Goal: Task Accomplishment & Management: Use online tool/utility

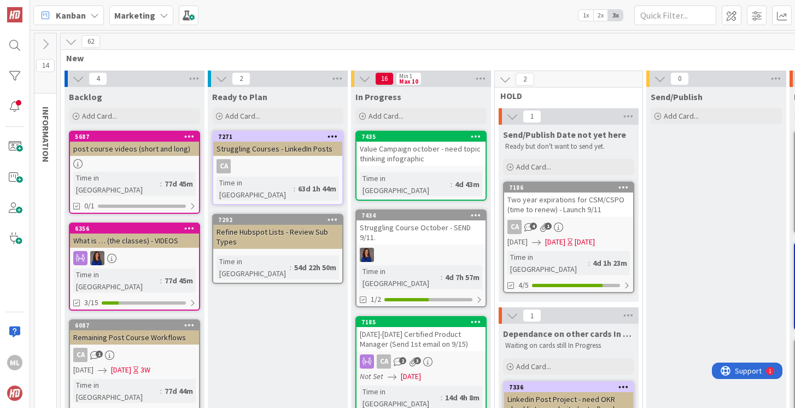
click at [147, 12] on b "Marketing" at bounding box center [134, 15] width 41 height 11
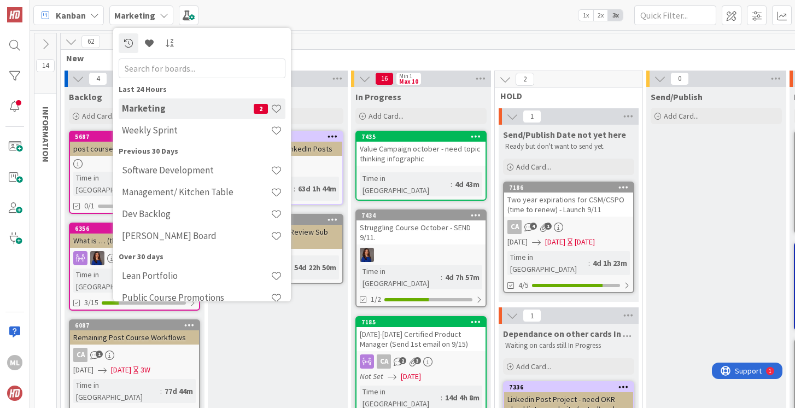
click at [144, 112] on h4 "Marketing" at bounding box center [188, 108] width 132 height 11
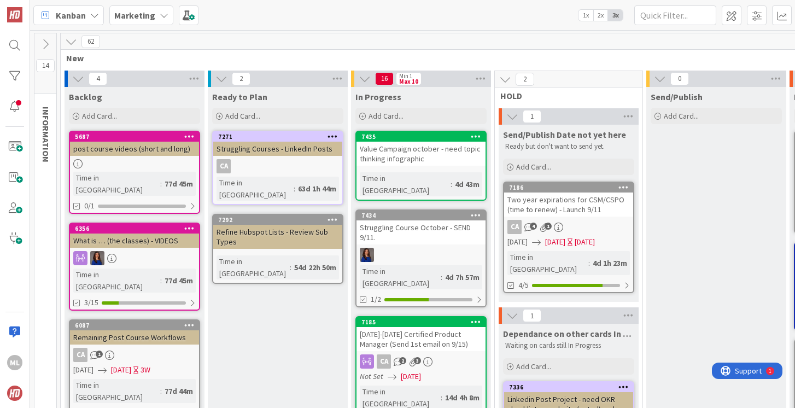
click at [161, 14] on icon at bounding box center [164, 15] width 9 height 9
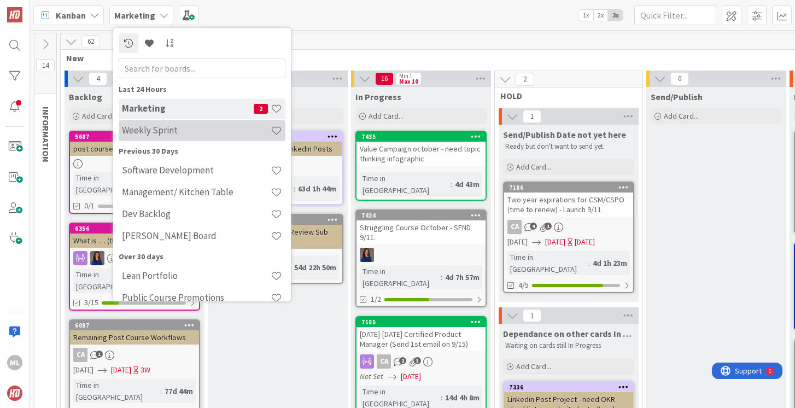
click at [142, 128] on h4 "Weekly Sprint" at bounding box center [196, 130] width 149 height 11
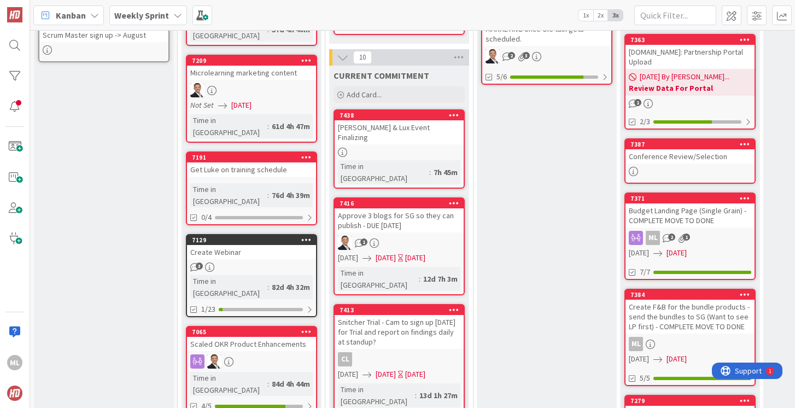
scroll to position [315, 0]
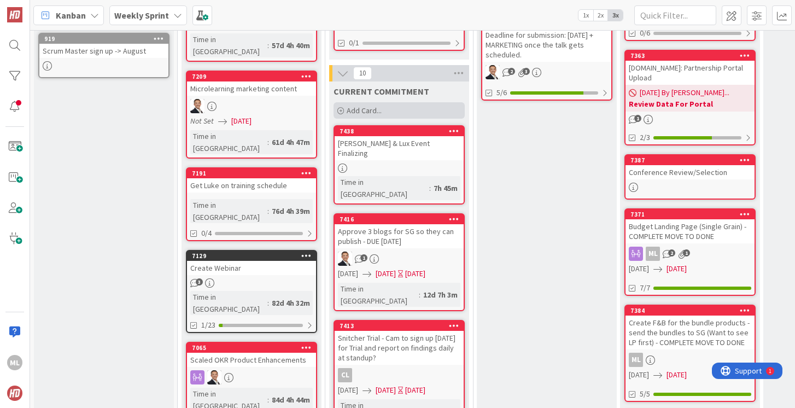
click at [383, 102] on div "Add Card..." at bounding box center [398, 110] width 131 height 16
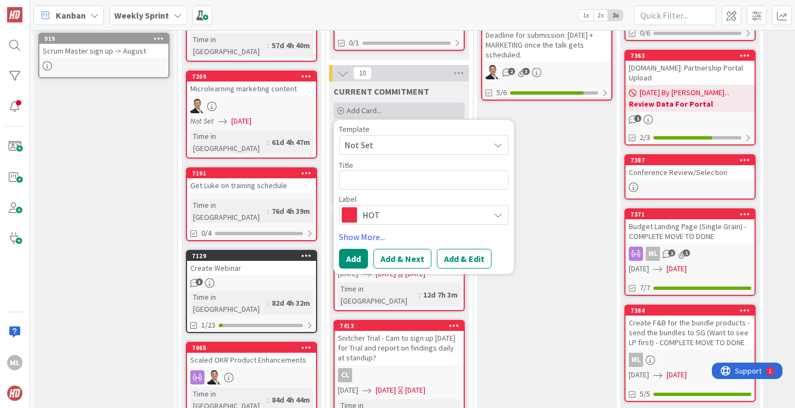
type textarea "x"
type textarea "O"
type textarea "x"
type textarea "On"
type textarea "x"
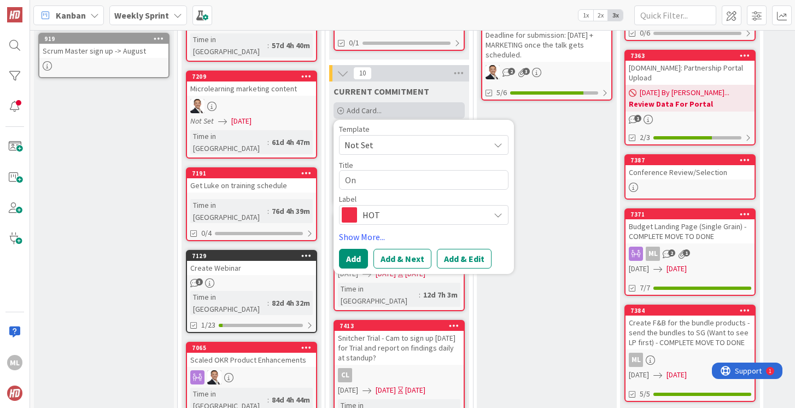
type textarea "Onb"
type textarea "x"
type textarea "Onbo"
type textarea "x"
type textarea "Onboa"
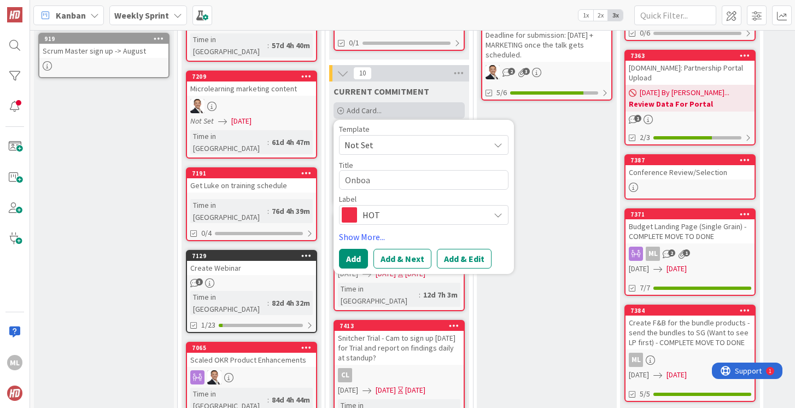
type textarea "x"
type textarea "Onboar"
type textarea "x"
type textarea "Onboard"
type textarea "x"
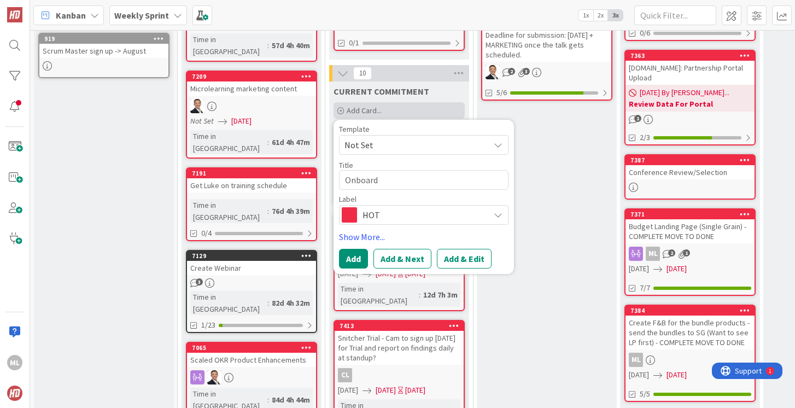
type textarea "Onboard"
type textarea "x"
type textarea "Onboard T"
type textarea "x"
type textarea "Onboard Tr"
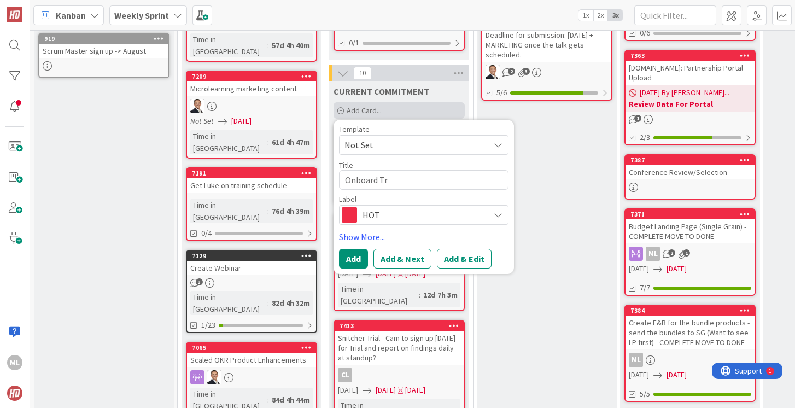
type textarea "x"
type textarea "Onboard Trai"
type textarea "x"
type textarea "Onboard Train"
type textarea "x"
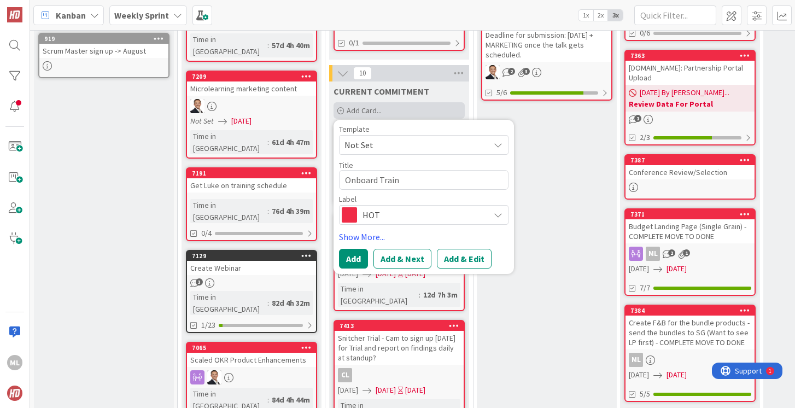
type textarea "Onboard Traine"
type textarea "x"
type textarea "Onboard Trainer"
type textarea "x"
type textarea "Onboard Trainers"
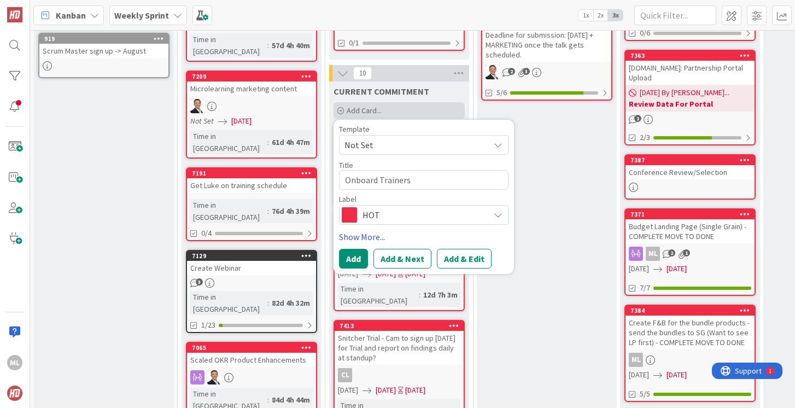
type textarea "x"
type textarea "Onboard Trainers"
type textarea "x"
type textarea "Onboard Trainers ="
type textarea "x"
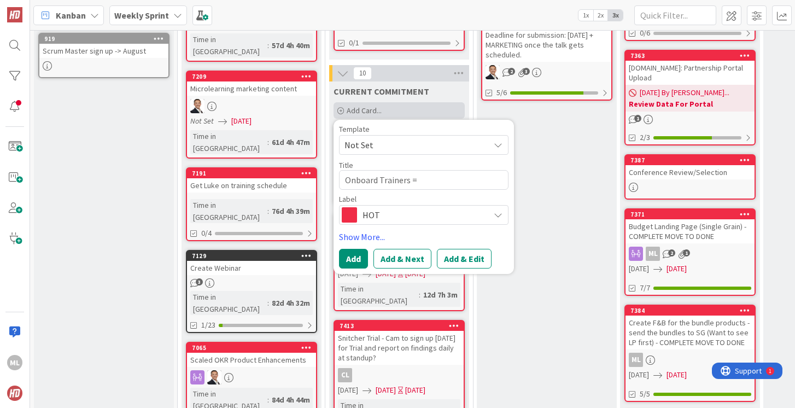
type textarea "Onboard Trainers ="
type textarea "x"
type textarea "Onboard Trainers = #"
type textarea "x"
type textarea "Onboard Trainers ="
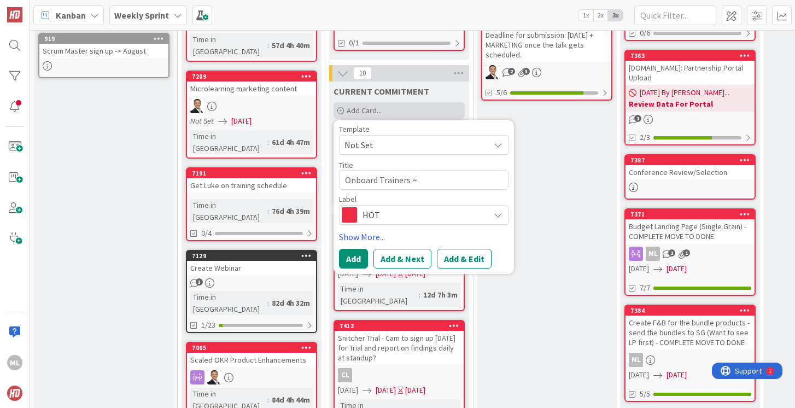
type textarea "x"
type textarea "Onboard Trainers = 3"
type textarea "x"
type textarea "Onboard Trainers = 3"
type textarea "x"
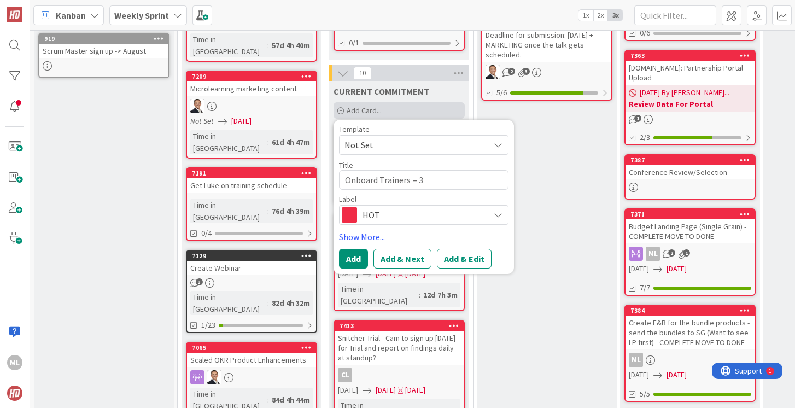
type textarea "Onboard Trainers = 3 ("
type textarea "x"
type textarea "Onboard Trainers = 3 (L"
type textarea "x"
type textarea "Onboard Trainers = 3 (Lu"
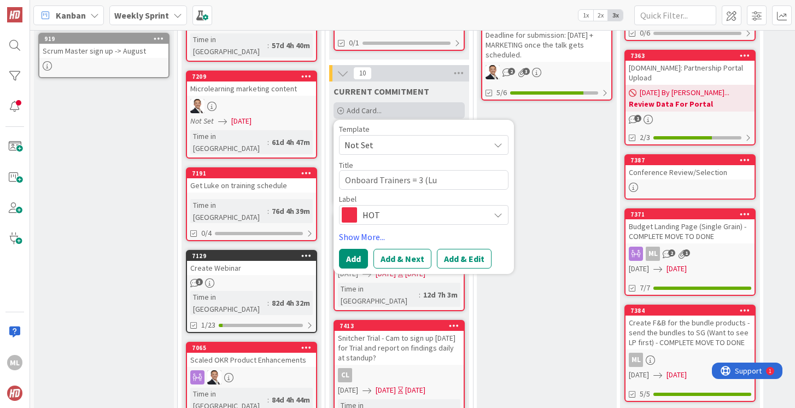
type textarea "x"
type textarea "Onboard Trainers = 3 (Luk"
type textarea "x"
type textarea "Onboard Trainers = 3 ([PERSON_NAME]"
type textarea "x"
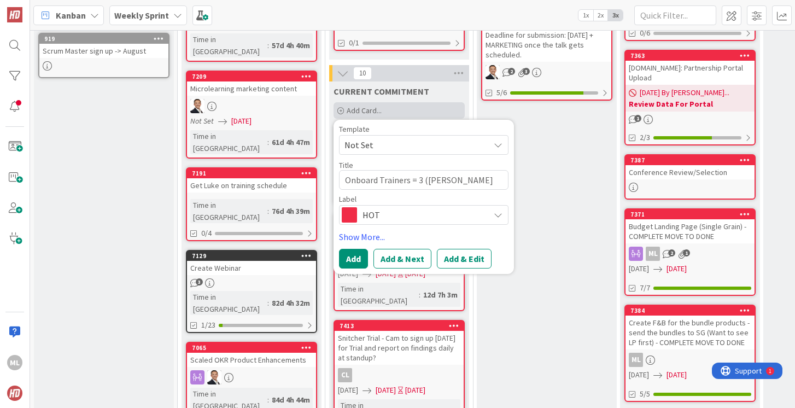
type textarea "Onboard Trainers = 3 ([PERSON_NAME],"
type textarea "x"
type textarea "Onboard Trainers = 3 ([PERSON_NAME],"
type textarea "x"
type textarea "Onboard Trainers = 3 (Luke, A"
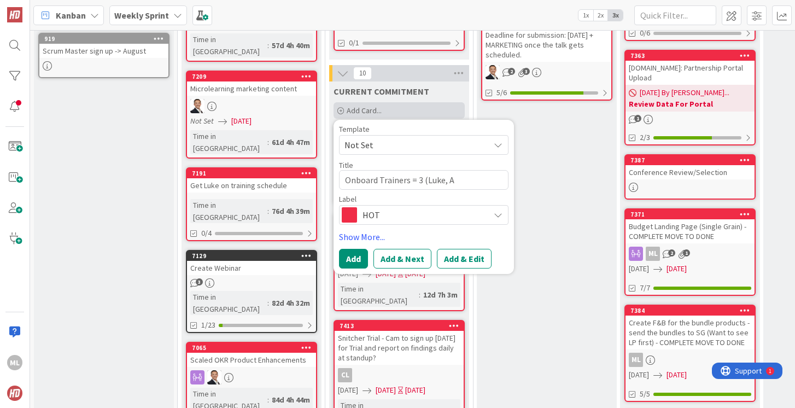
type textarea "x"
type textarea "Onboard Trainers = 3 ([PERSON_NAME]"
type textarea "x"
type textarea "Onboard Trainers = 3 ([PERSON_NAME], Aar"
type textarea "x"
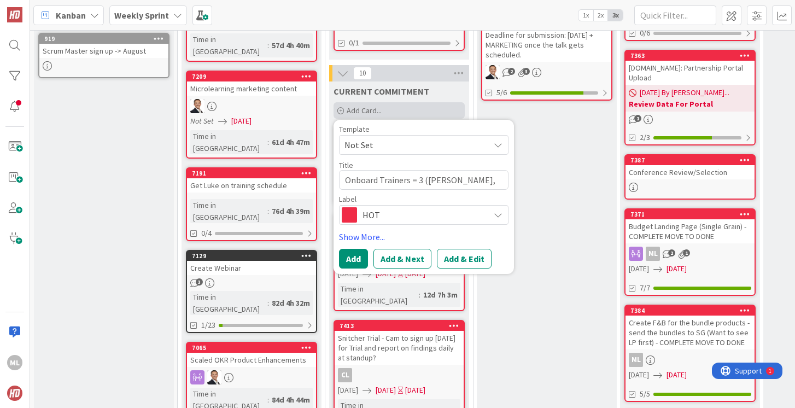
type textarea "Onboard Trainers = 3 ([PERSON_NAME]"
type textarea "x"
type textarea "Onboard Trainers = 3 ([PERSON_NAME]"
type textarea "x"
type textarea "Onboard Trainers = 3 ([PERSON_NAME],"
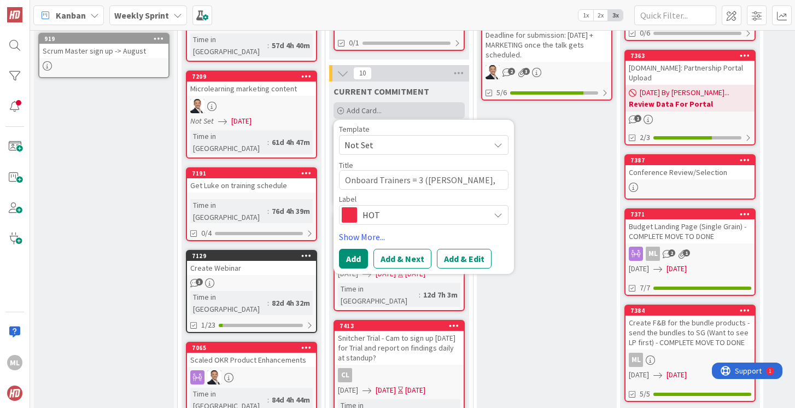
type textarea "x"
type textarea "Onboard Trainers = 3 ([PERSON_NAME], H"
type textarea "x"
type textarea "Onboard Trainers = 3 ([PERSON_NAME], Ha"
type textarea "x"
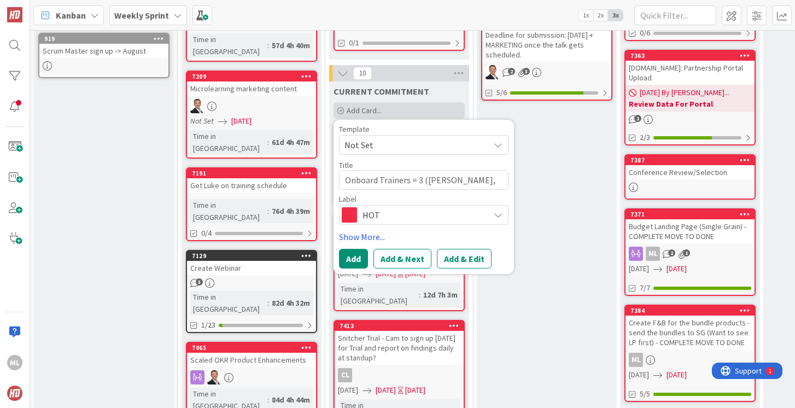
type textarea "Onboard Trainers = 3 ([PERSON_NAME], [PERSON_NAME]"
type textarea "x"
type textarea "Onboard Trainers = 3 ([PERSON_NAME]"
type textarea "x"
type textarea "Onboard Trainers = 3 ([PERSON_NAME]"
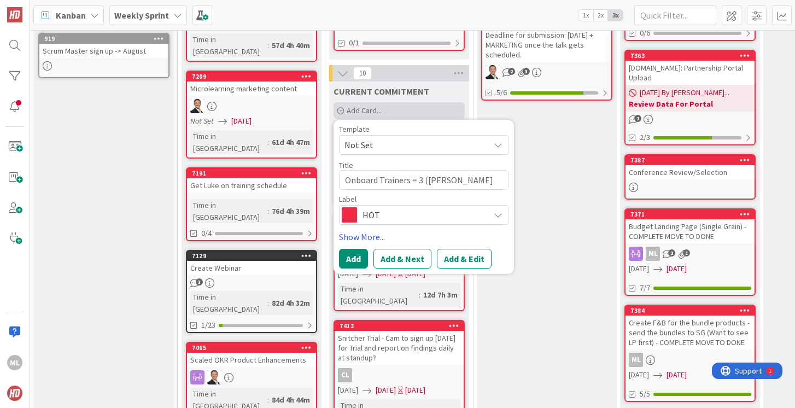
type textarea "x"
type textarea "Onboard Trainers = 3 ([PERSON_NAME], [PERSON_NAME])"
click at [354, 250] on button "Add" at bounding box center [353, 259] width 29 height 20
